Goal: Transaction & Acquisition: Purchase product/service

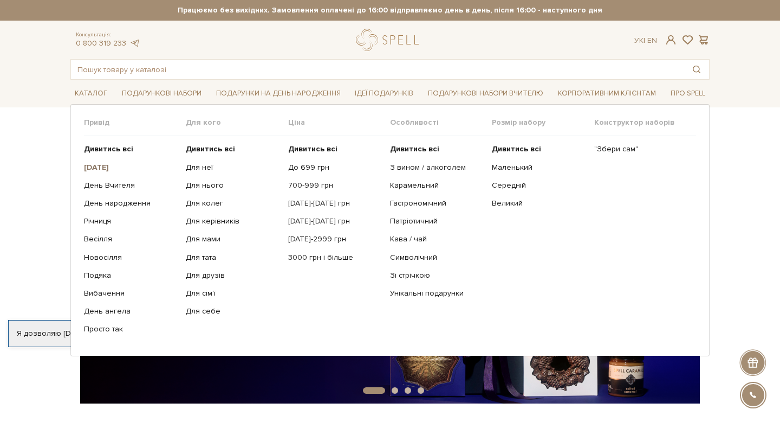
click at [105, 167] on b "[DATE]" at bounding box center [96, 167] width 25 height 9
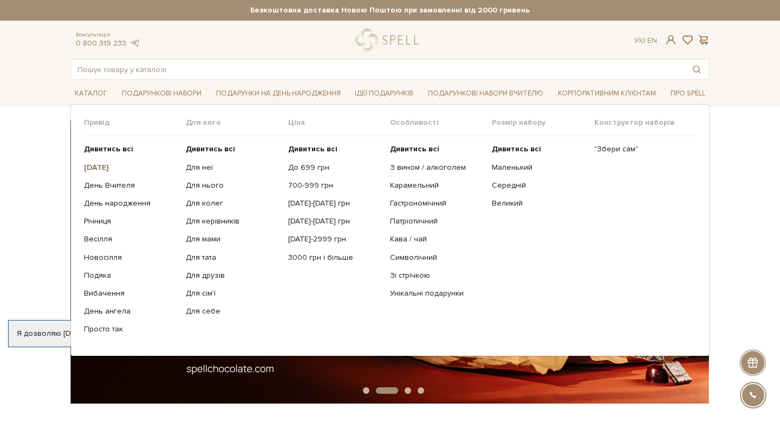
click at [105, 167] on b "[DATE]" at bounding box center [96, 167] width 25 height 9
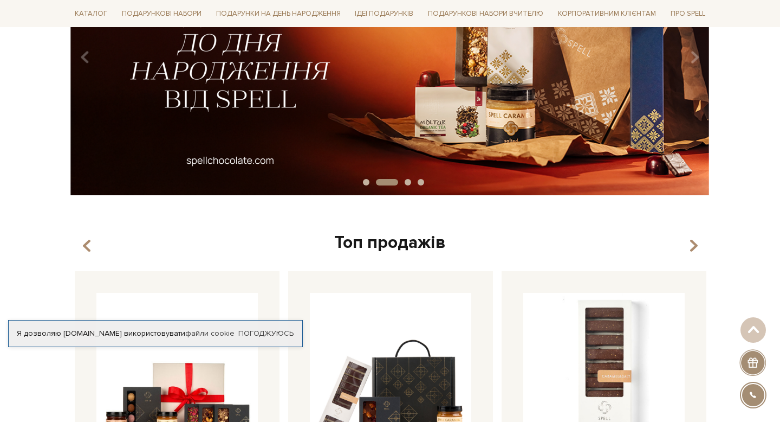
scroll to position [361, 0]
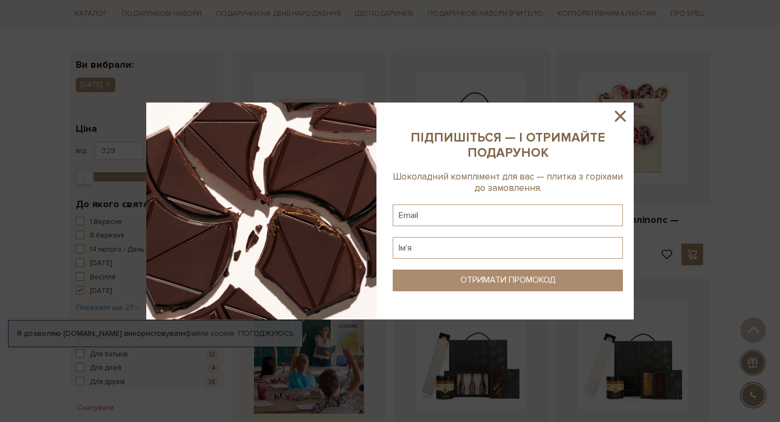
scroll to position [187, 0]
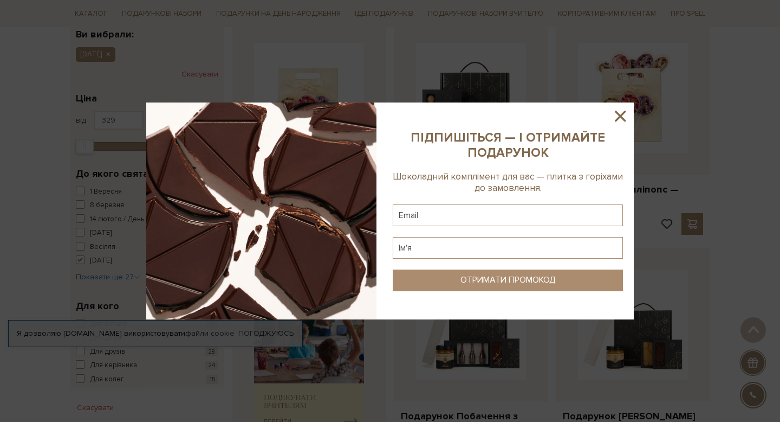
click at [618, 116] on icon at bounding box center [620, 116] width 18 height 18
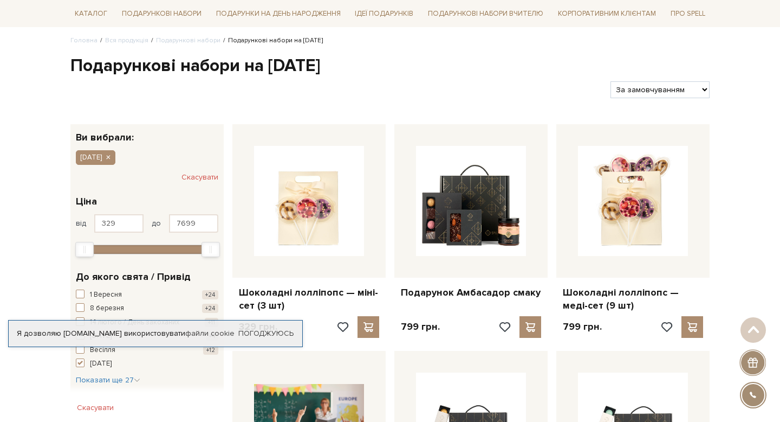
scroll to position [0, 0]
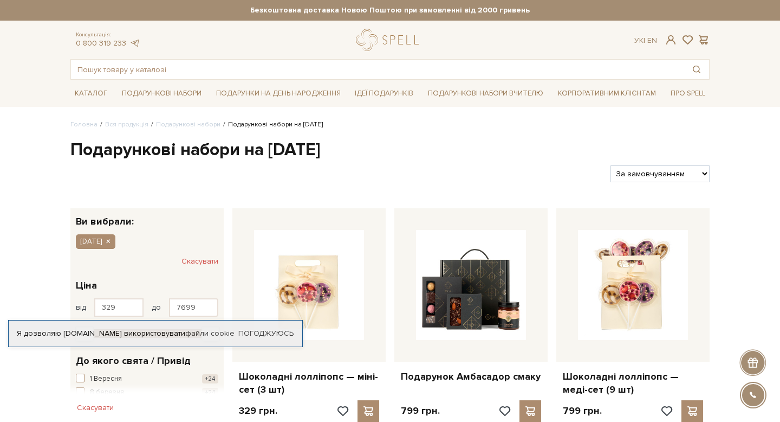
click at [105, 148] on h1 "Подарункові набори на Новий рік" at bounding box center [390, 150] width 640 height 23
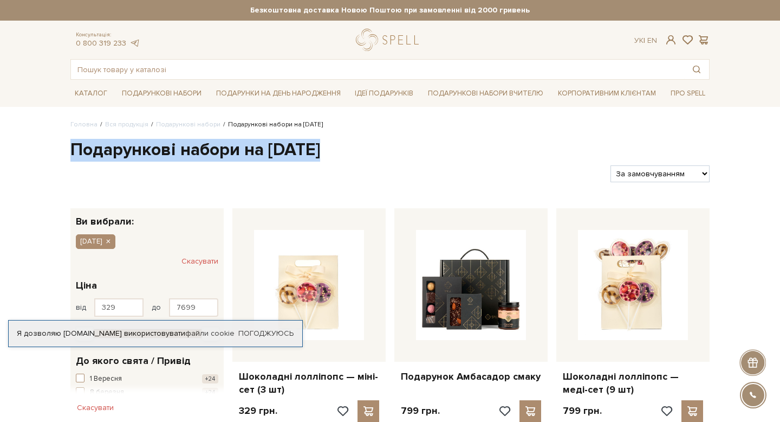
click at [105, 148] on h1 "Подарункові набори на Новий рік" at bounding box center [390, 150] width 640 height 23
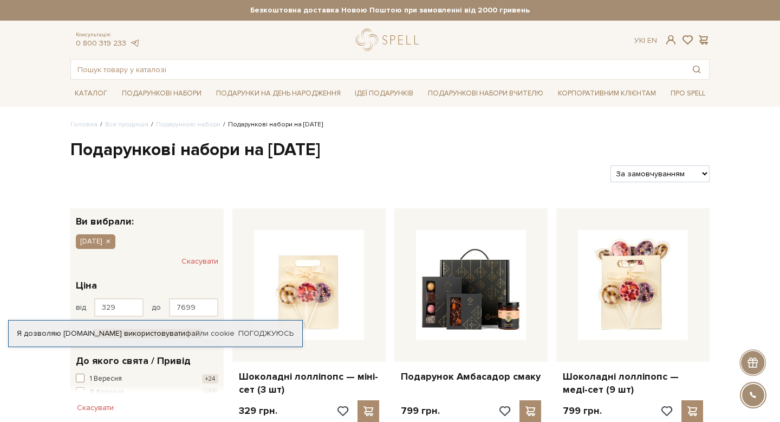
click at [365, 164] on div "Фільтри За замовчуванням За Ціною (зростання) За Ціною (зменшення) Новинки За п…" at bounding box center [390, 169] width 648 height 25
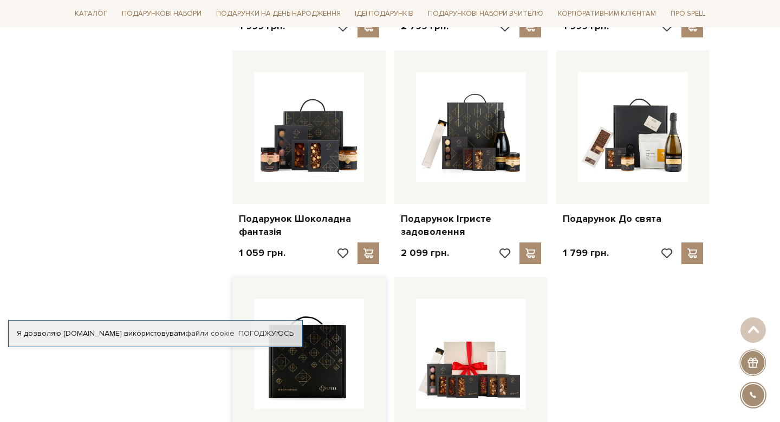
scroll to position [1407, 0]
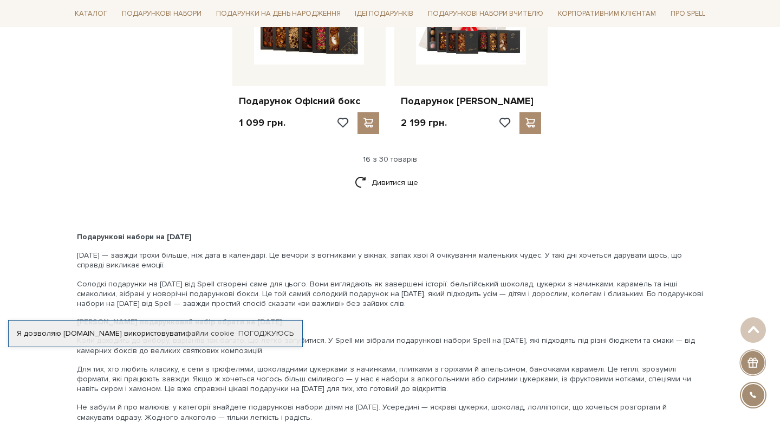
click at [392, 177] on link "Дивитися ще" at bounding box center [390, 182] width 70 height 19
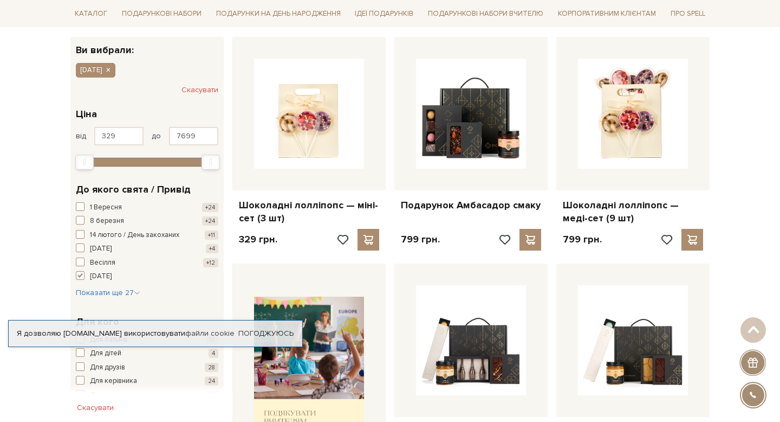
scroll to position [0, 0]
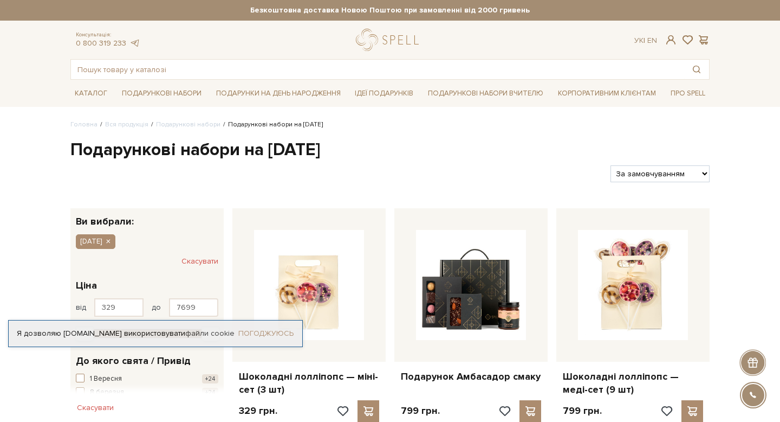
click at [273, 335] on link "Погоджуюсь" at bounding box center [265, 333] width 55 height 10
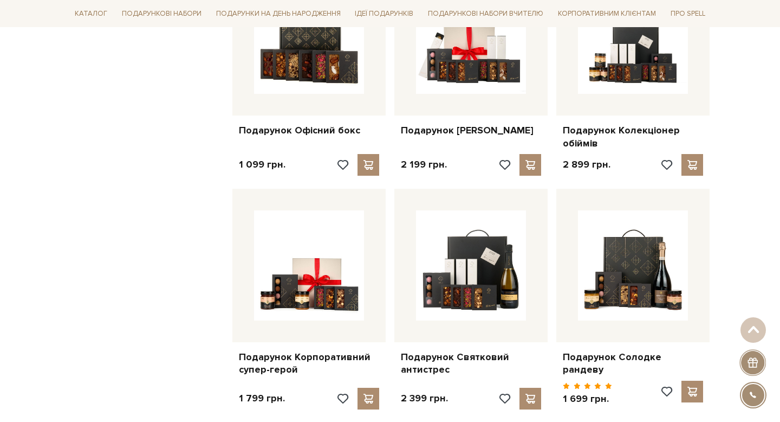
scroll to position [1454, 0]
